Goal: Find specific page/section: Find specific page/section

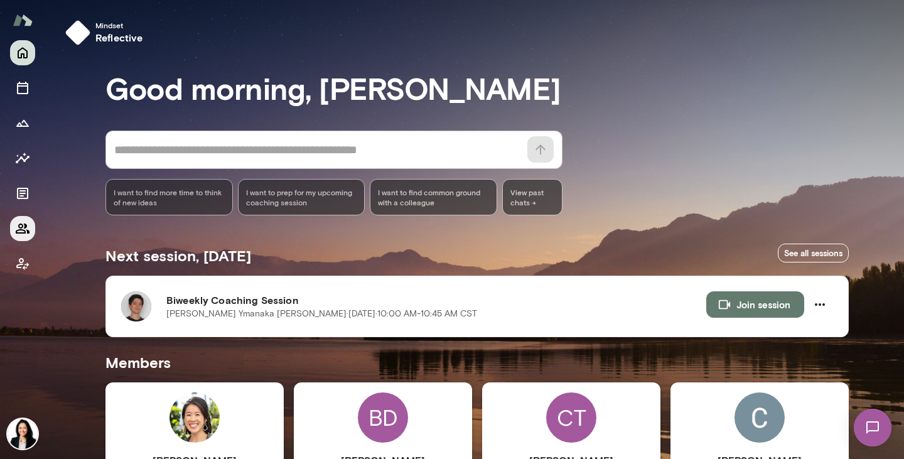
click at [30, 232] on icon "Members" at bounding box center [22, 228] width 15 height 15
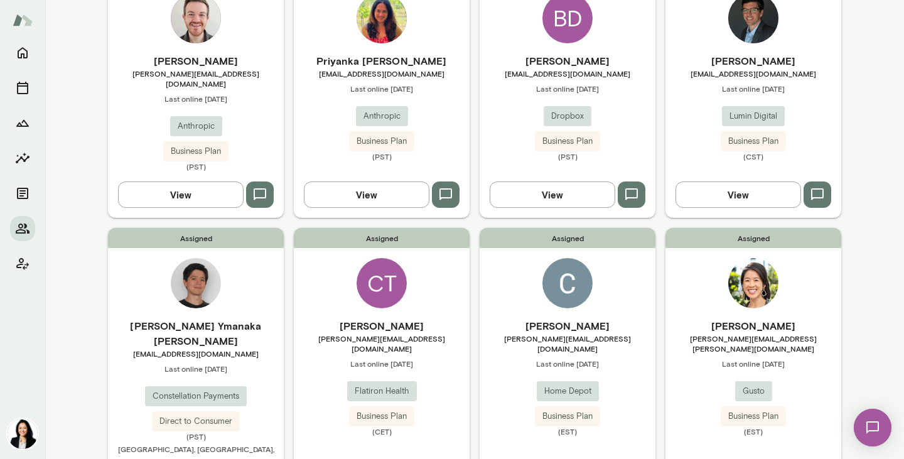
scroll to position [434, 0]
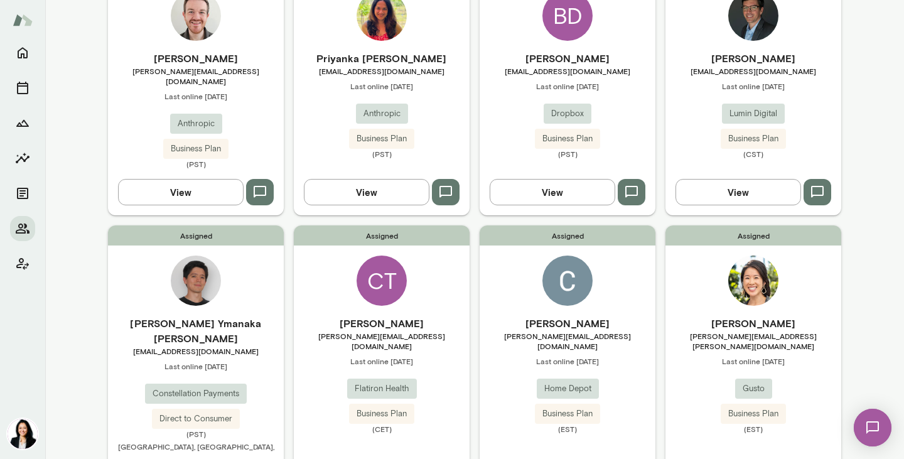
click at [203, 361] on span "Last online [DATE]" at bounding box center [196, 366] width 176 height 10
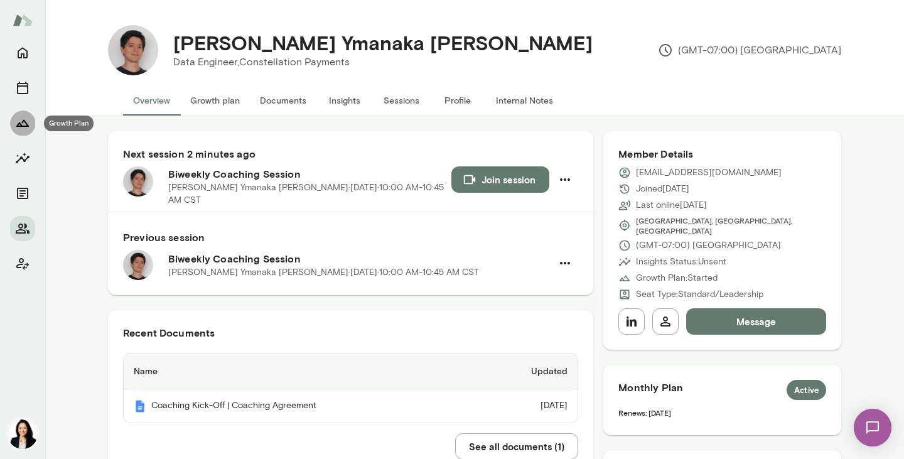
click at [20, 121] on icon "Growth Plan" at bounding box center [22, 123] width 15 height 15
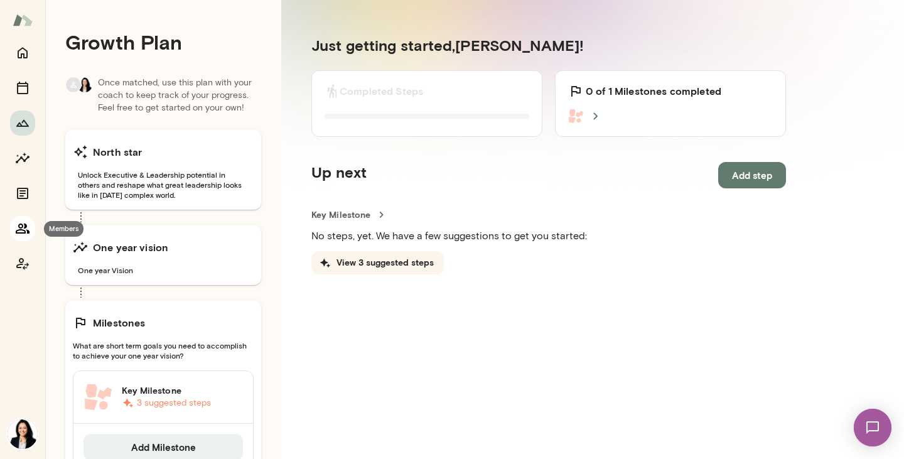
click at [19, 224] on icon "Members" at bounding box center [23, 229] width 14 height 10
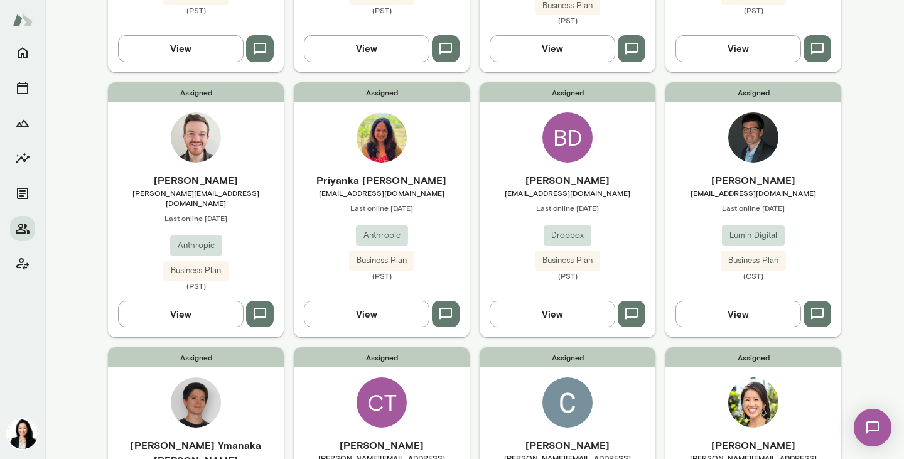
scroll to position [365, 0]
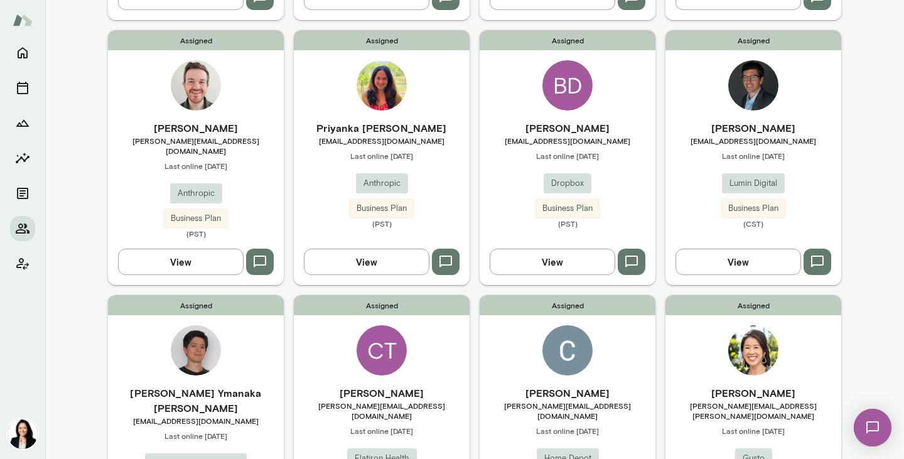
click at [191, 386] on h6 "[PERSON_NAME] Ymanaka [PERSON_NAME]" at bounding box center [196, 401] width 176 height 30
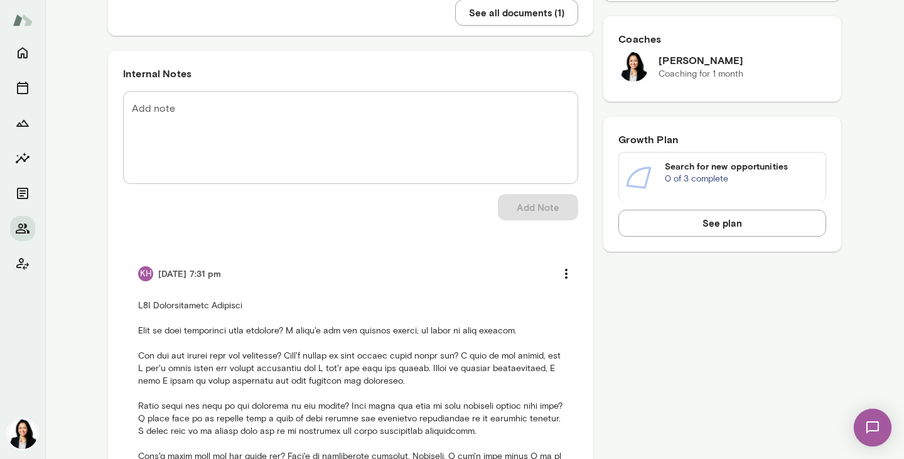
scroll to position [449, 0]
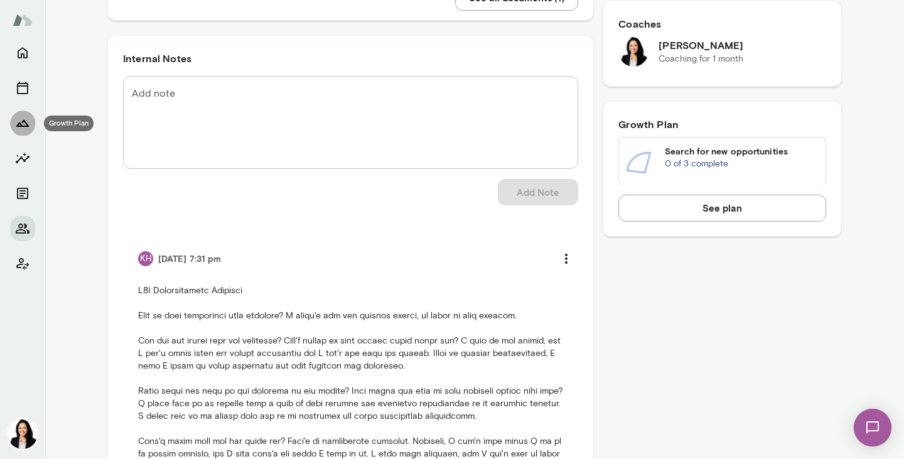
click at [20, 121] on icon "Growth Plan" at bounding box center [22, 123] width 15 height 15
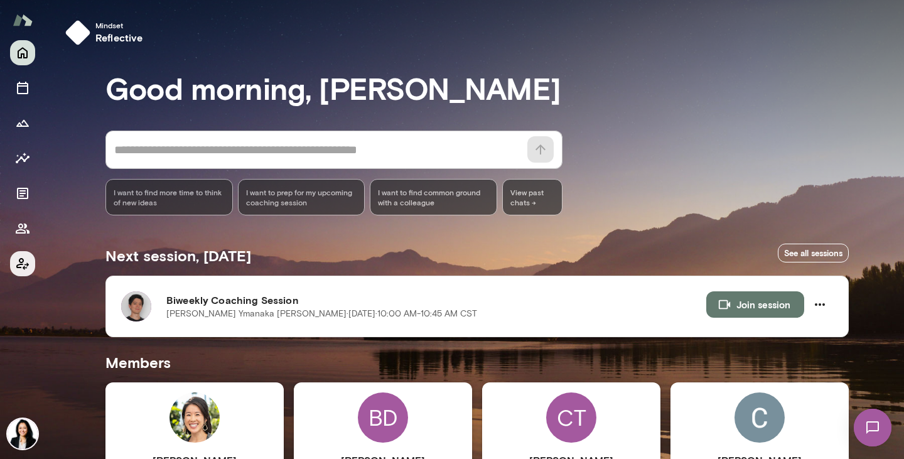
click at [23, 267] on icon "Client app" at bounding box center [22, 263] width 15 height 15
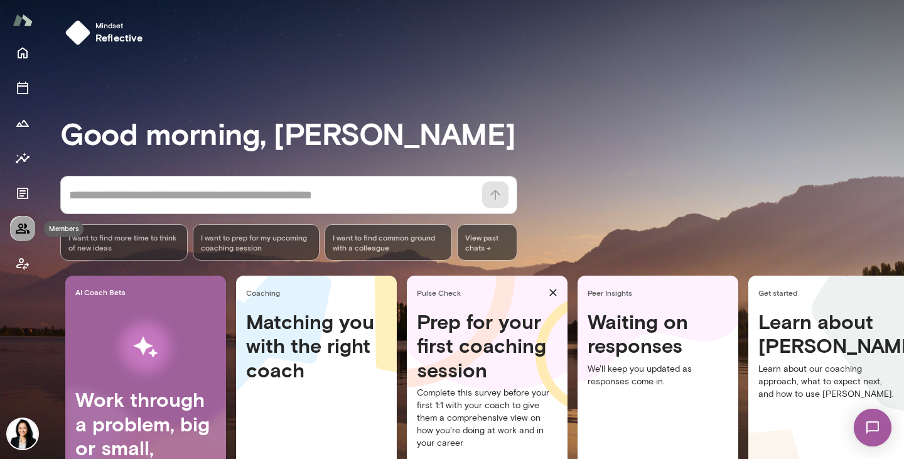
click at [23, 232] on icon "Members" at bounding box center [23, 229] width 14 height 10
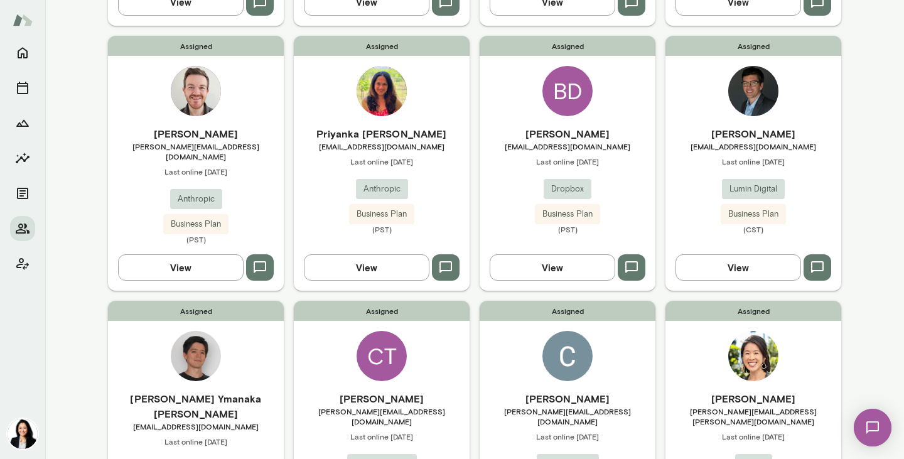
scroll to position [380, 0]
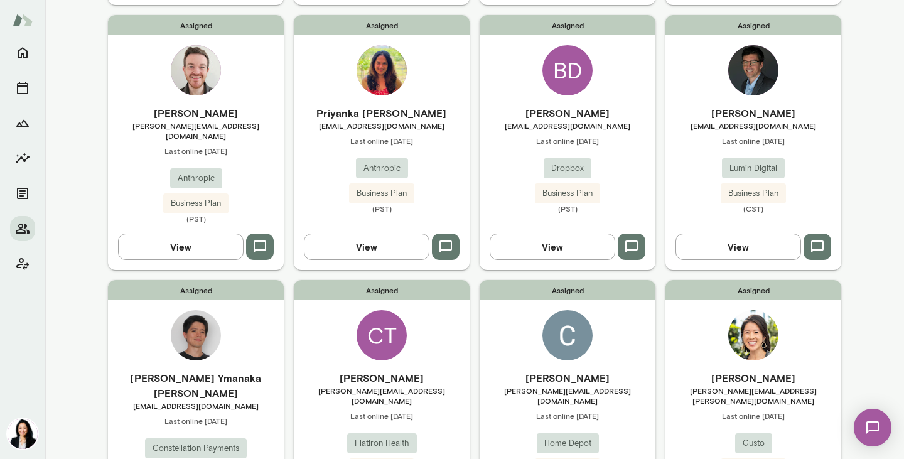
click at [222, 370] on h6 "[PERSON_NAME] Ymanaka [PERSON_NAME]" at bounding box center [196, 385] width 176 height 30
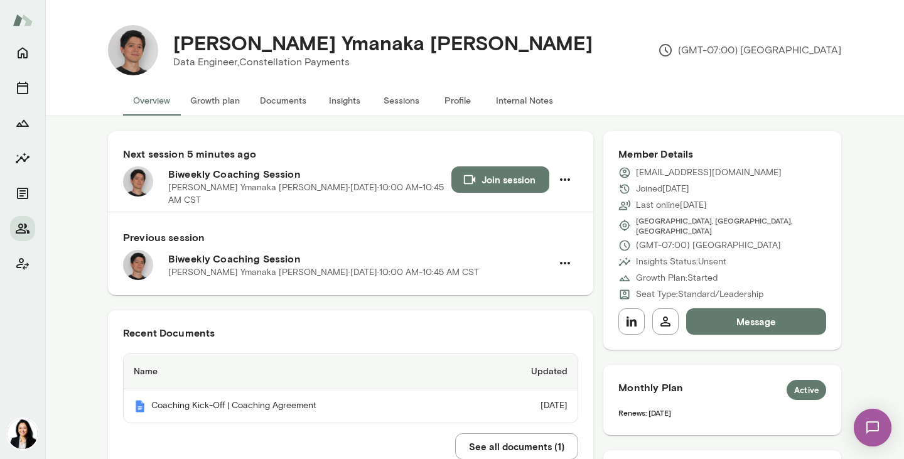
click at [207, 100] on button "Growth plan" at bounding box center [215, 100] width 70 height 30
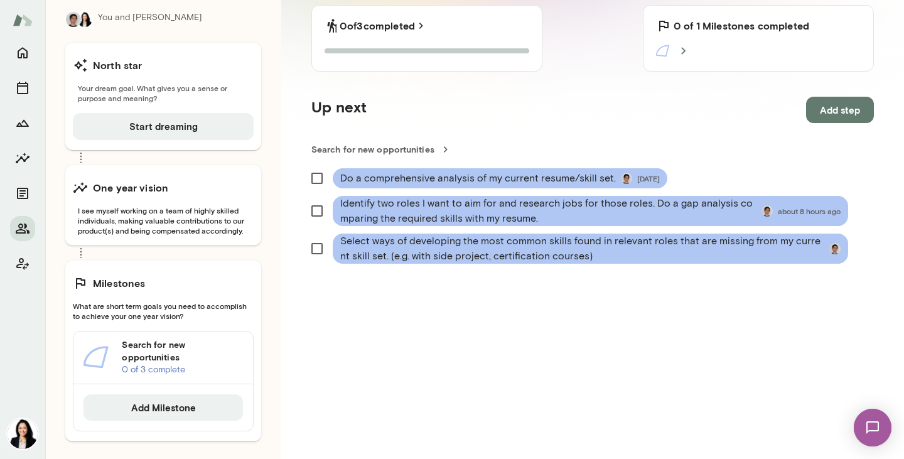
scroll to position [191, 0]
